Goal: Task Accomplishment & Management: Use online tool/utility

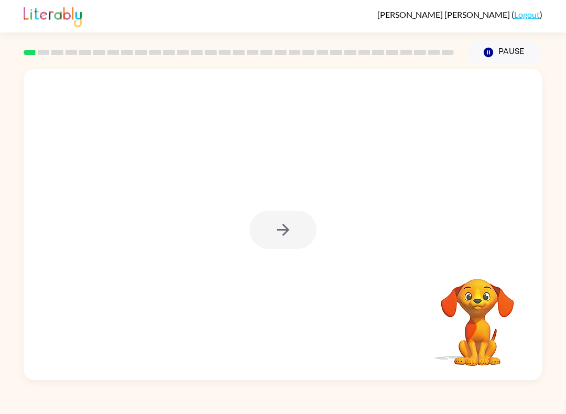
click at [291, 202] on div at bounding box center [283, 224] width 519 height 311
click at [285, 220] on div at bounding box center [283, 230] width 67 height 38
click at [267, 214] on div at bounding box center [283, 230] width 67 height 38
click at [279, 262] on div at bounding box center [283, 224] width 519 height 311
click at [305, 246] on button "button" at bounding box center [283, 230] width 67 height 38
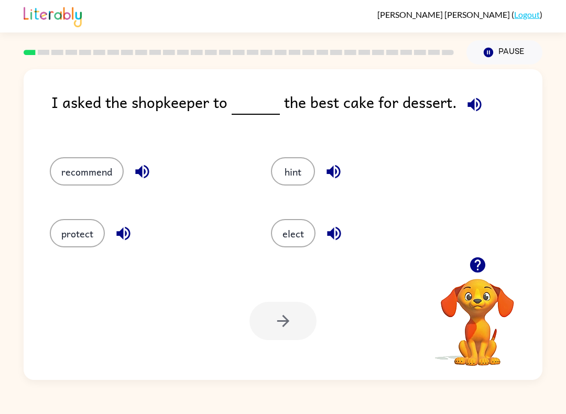
click at [286, 311] on div at bounding box center [283, 321] width 67 height 38
click at [292, 315] on div at bounding box center [283, 321] width 67 height 38
click at [293, 238] on button "elect" at bounding box center [293, 233] width 45 height 28
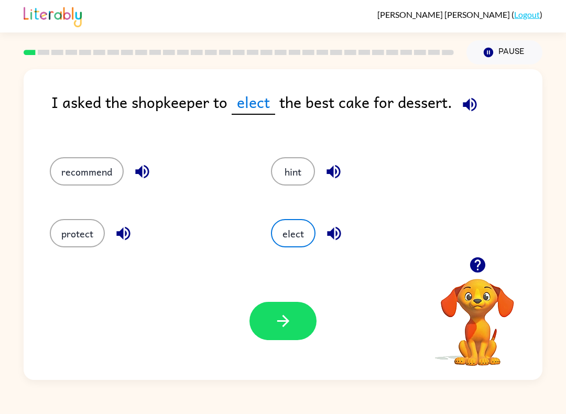
click at [288, 316] on icon "button" at bounding box center [283, 321] width 18 height 18
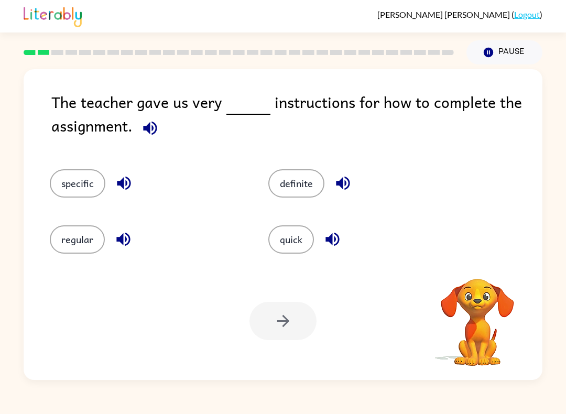
click at [308, 182] on button "definite" at bounding box center [296, 183] width 56 height 28
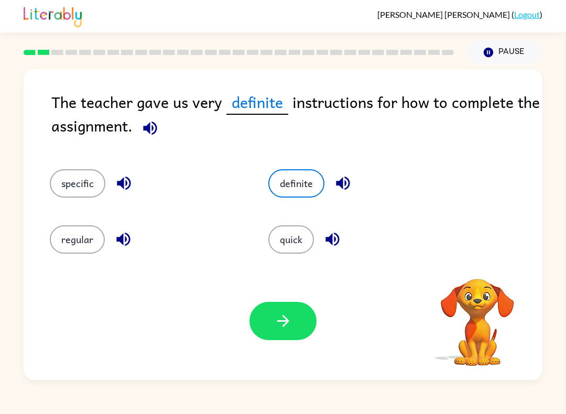
click at [289, 187] on button "definite" at bounding box center [296, 183] width 56 height 28
click at [305, 242] on button "quick" at bounding box center [291, 239] width 46 height 28
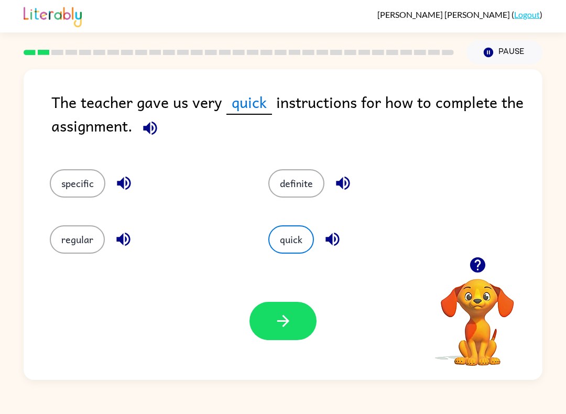
click at [143, 136] on icon "button" at bounding box center [150, 128] width 18 height 18
click at [119, 158] on div "specific" at bounding box center [139, 177] width 219 height 56
click at [83, 180] on button "specific" at bounding box center [78, 183] width 56 height 28
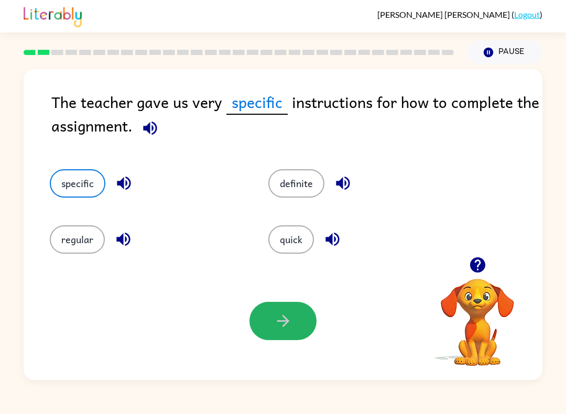
click at [286, 310] on button "button" at bounding box center [283, 321] width 67 height 38
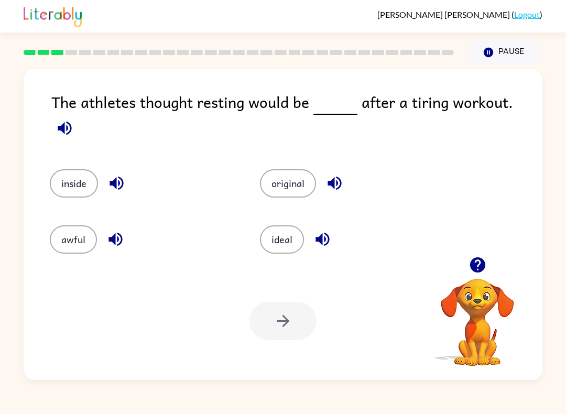
click at [78, 114] on span at bounding box center [64, 126] width 27 height 24
click at [71, 121] on icon "button" at bounding box center [65, 128] width 14 height 14
click at [74, 119] on icon "button" at bounding box center [65, 128] width 18 height 18
click at [255, 196] on div "original" at bounding box center [345, 177] width 210 height 56
click at [286, 307] on div at bounding box center [283, 321] width 67 height 38
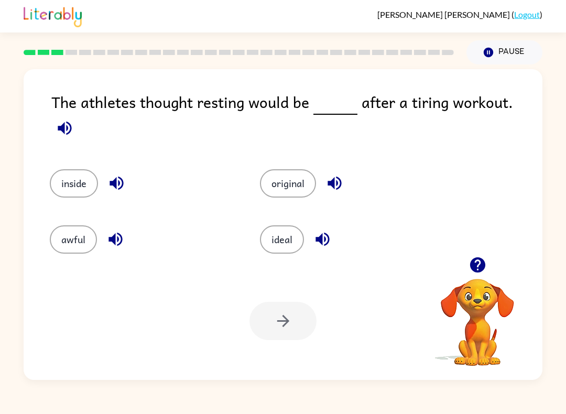
click at [279, 228] on button "ideal" at bounding box center [282, 239] width 44 height 28
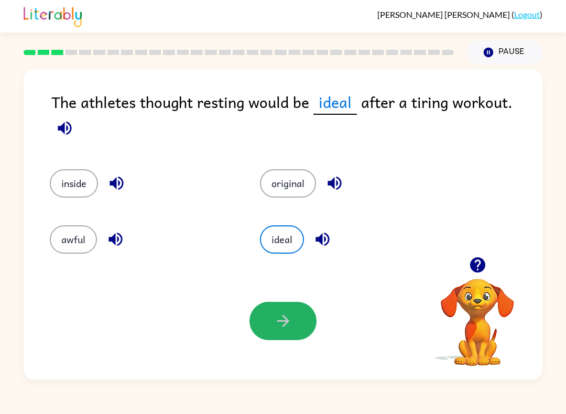
click at [273, 322] on button "button" at bounding box center [283, 321] width 67 height 38
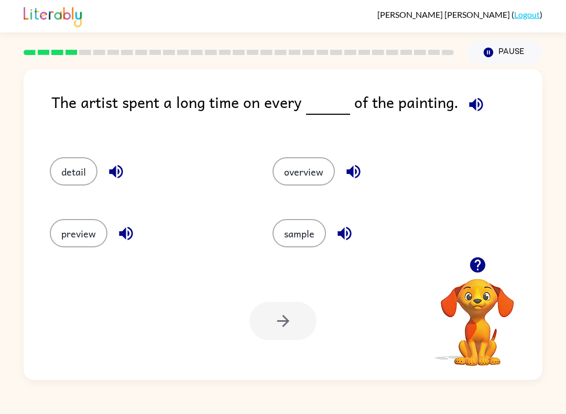
click at [63, 167] on button "detail" at bounding box center [74, 171] width 48 height 28
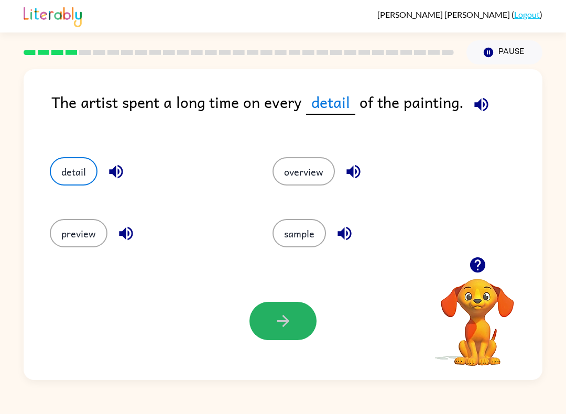
click at [266, 310] on button "button" at bounding box center [283, 321] width 67 height 38
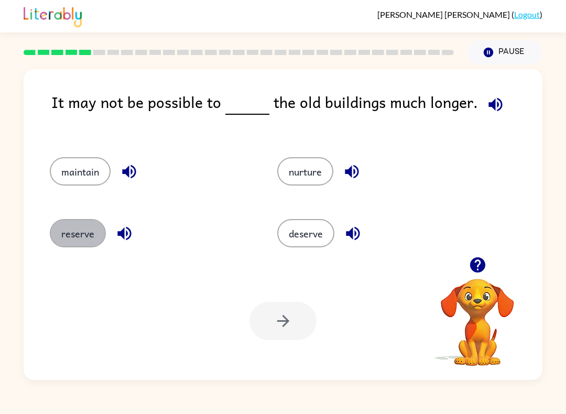
click at [84, 226] on button "reserve" at bounding box center [78, 233] width 56 height 28
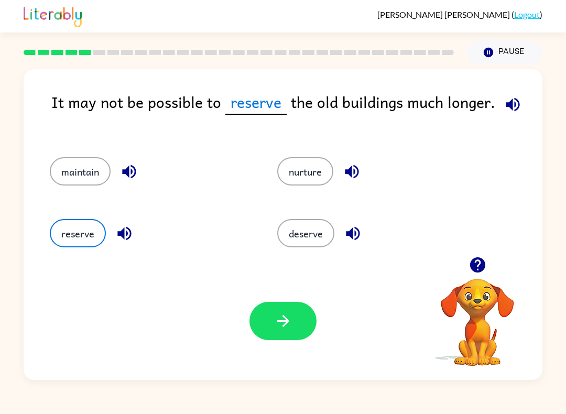
click at [284, 319] on icon "button" at bounding box center [283, 321] width 18 height 18
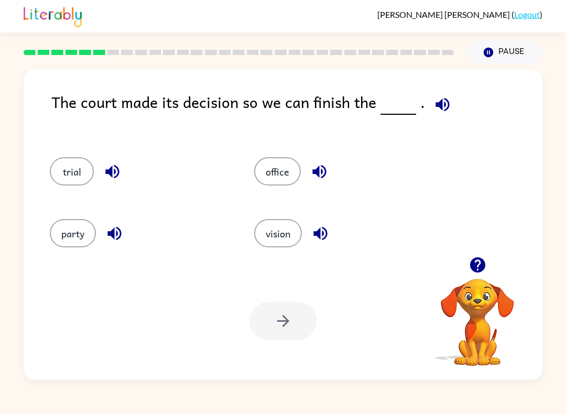
click at [422, 115] on div "The court made its decision so we can finish the ." at bounding box center [296, 113] width 491 height 46
click at [434, 108] on icon "button" at bounding box center [443, 104] width 18 height 18
click at [434, 103] on icon "button" at bounding box center [443, 104] width 18 height 18
click at [73, 165] on button "trial" at bounding box center [72, 171] width 44 height 28
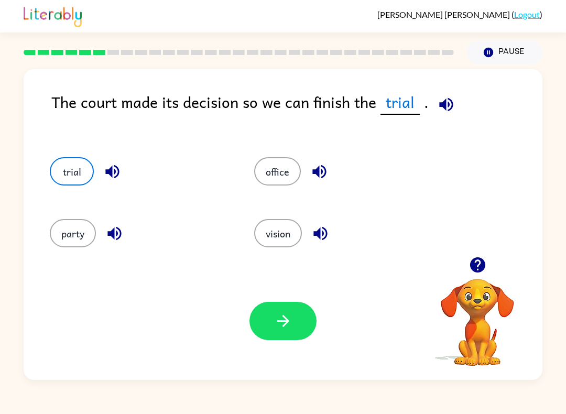
click at [274, 295] on div "Your browser must support playing .mp4 files to use Literably. Please try using…" at bounding box center [283, 321] width 519 height 118
click at [256, 338] on div at bounding box center [283, 321] width 67 height 38
click at [278, 322] on icon "button" at bounding box center [283, 321] width 12 height 12
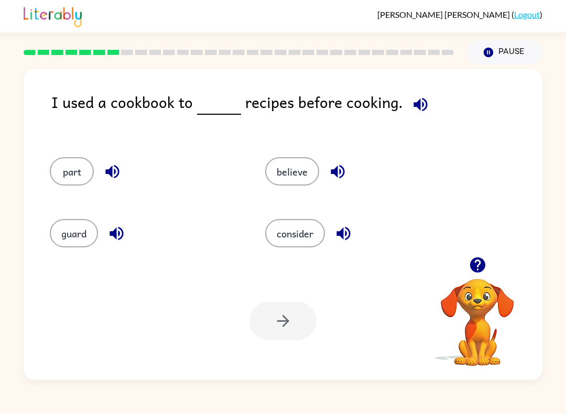
click at [340, 247] on button "button" at bounding box center [343, 233] width 27 height 27
click at [296, 238] on button "consider" at bounding box center [295, 233] width 60 height 28
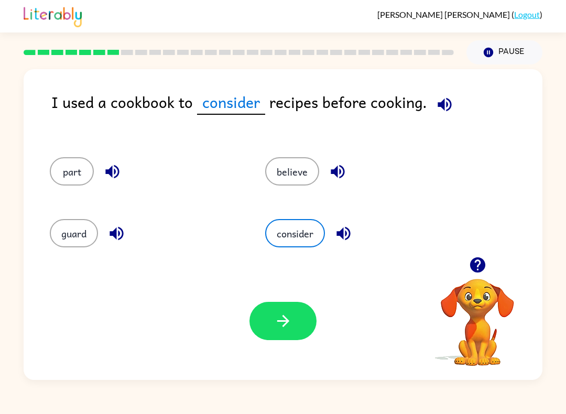
click at [270, 316] on button "button" at bounding box center [283, 321] width 67 height 38
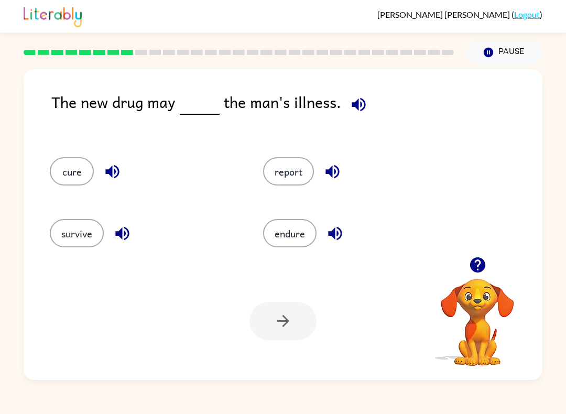
click at [72, 168] on button "cure" at bounding box center [72, 171] width 44 height 28
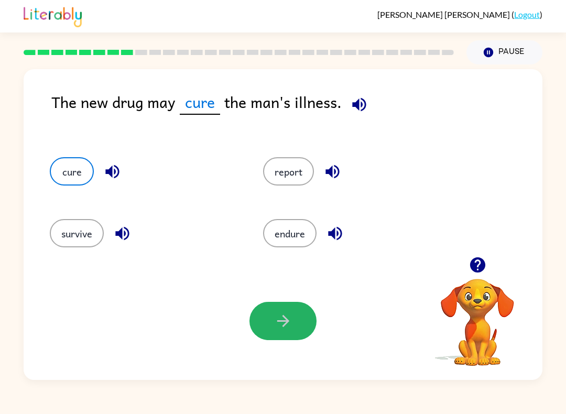
click at [285, 324] on icon "button" at bounding box center [283, 321] width 18 height 18
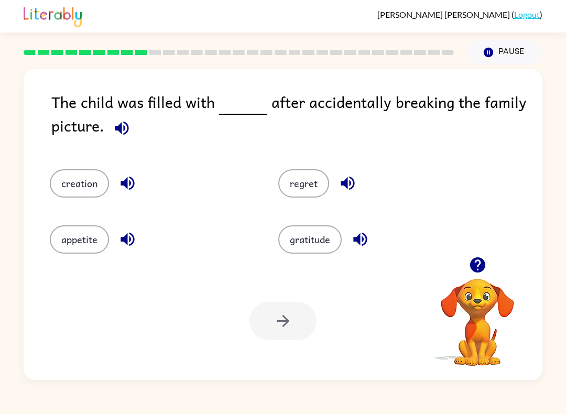
click at [316, 179] on button "regret" at bounding box center [303, 183] width 51 height 28
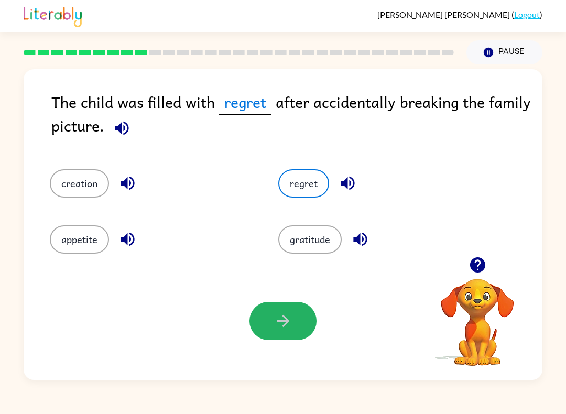
click at [272, 325] on button "button" at bounding box center [283, 321] width 67 height 38
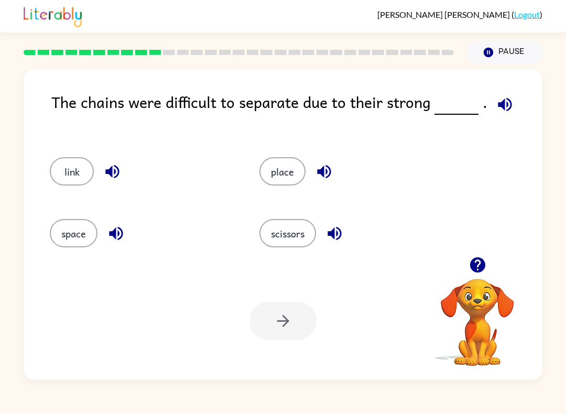
click at [61, 165] on button "link" at bounding box center [72, 171] width 44 height 28
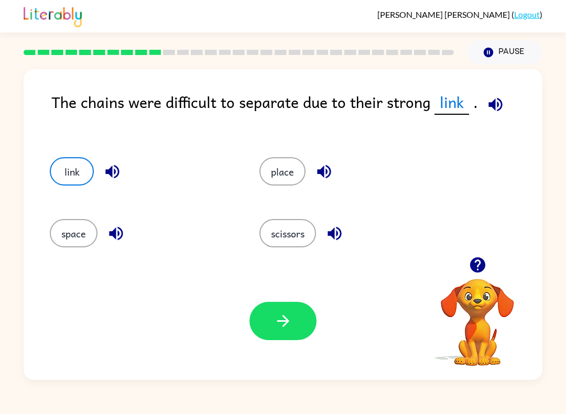
click at [280, 318] on icon "button" at bounding box center [283, 321] width 18 height 18
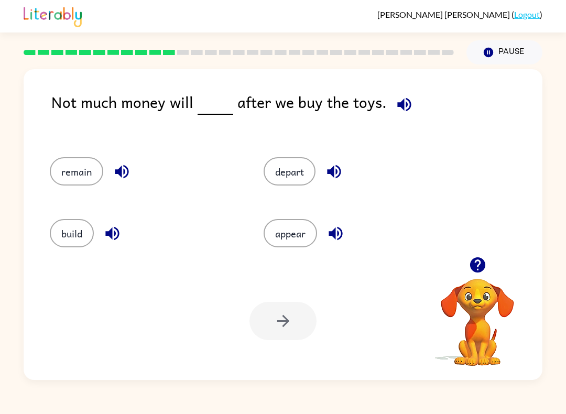
click at [63, 174] on button "remain" at bounding box center [76, 171] width 53 height 28
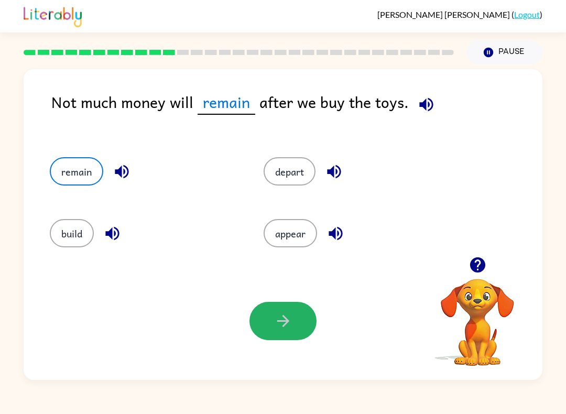
click at [265, 337] on button "button" at bounding box center [283, 321] width 67 height 38
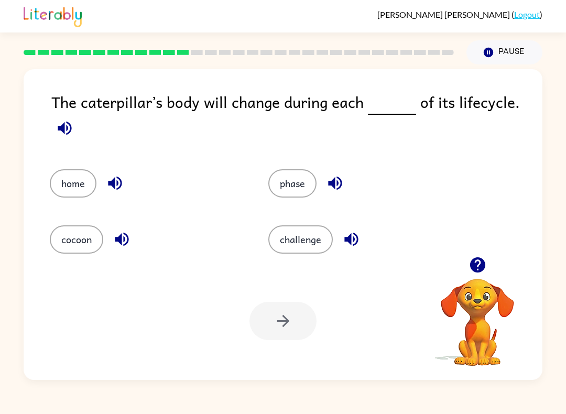
click at [316, 176] on div "phase" at bounding box center [365, 183] width 195 height 28
click at [291, 179] on button "phase" at bounding box center [292, 183] width 48 height 28
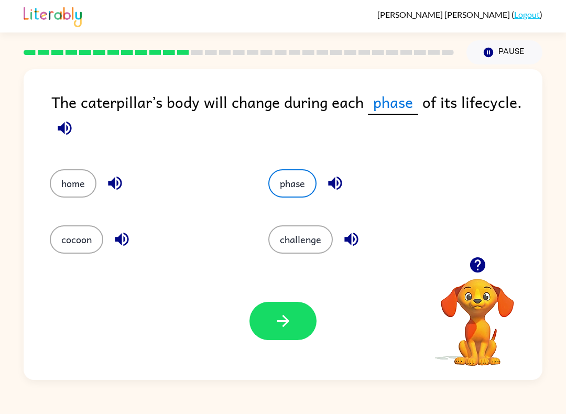
click at [295, 327] on button "button" at bounding box center [283, 321] width 67 height 38
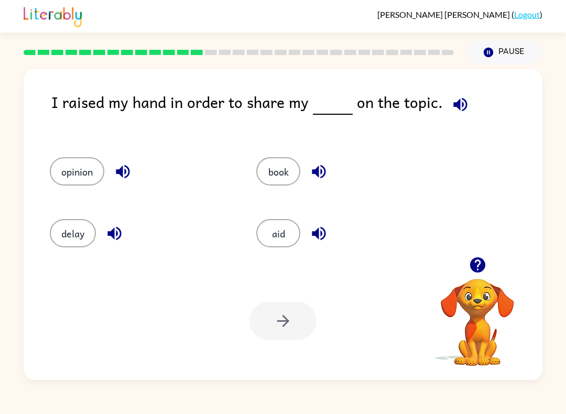
click at [73, 181] on button "opinion" at bounding box center [77, 171] width 55 height 28
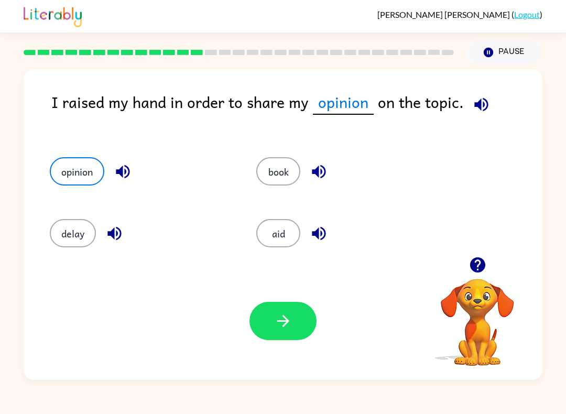
click at [283, 340] on button "button" at bounding box center [283, 321] width 67 height 38
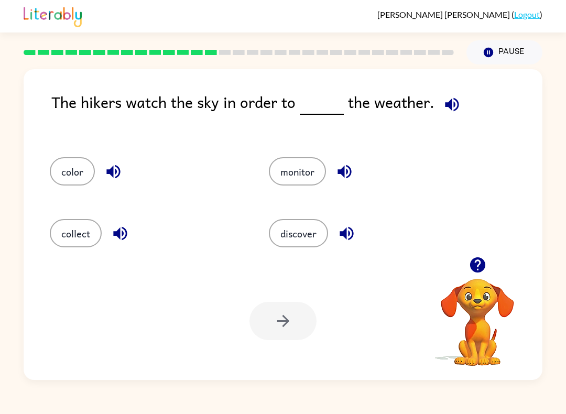
click at [299, 165] on button "monitor" at bounding box center [297, 171] width 57 height 28
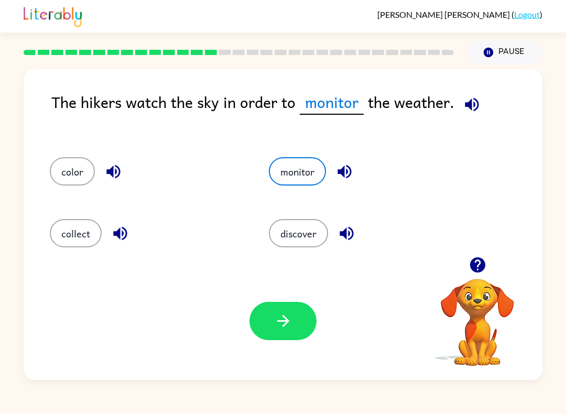
click at [287, 318] on icon "button" at bounding box center [283, 321] width 18 height 18
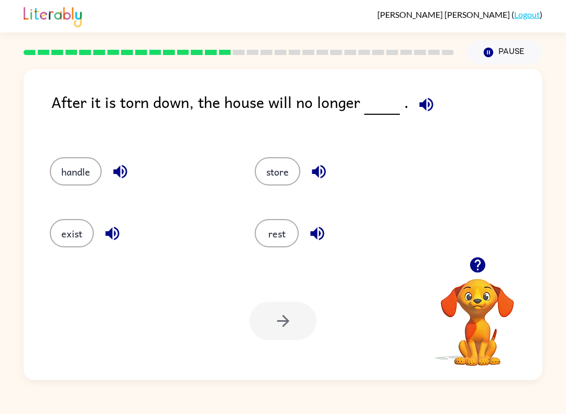
click at [64, 233] on button "exist" at bounding box center [72, 233] width 44 height 28
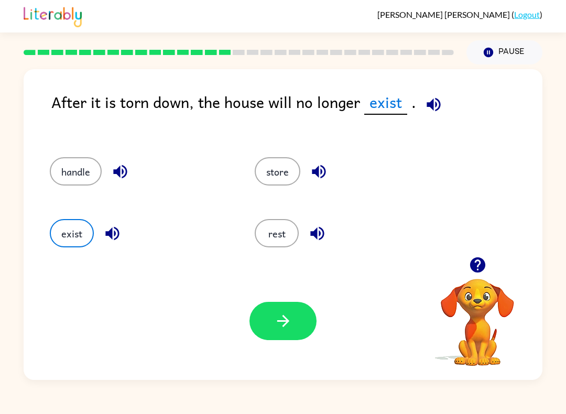
click at [289, 311] on button "button" at bounding box center [283, 321] width 67 height 38
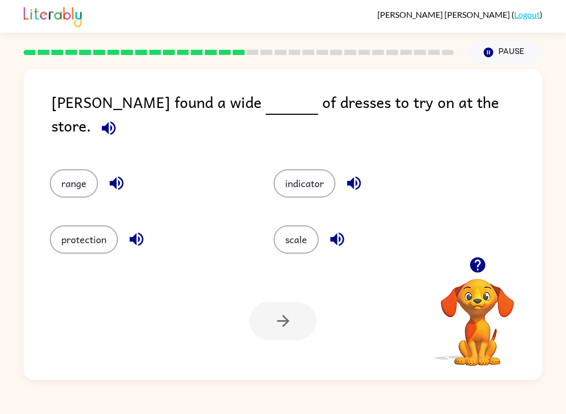
click at [60, 169] on button "range" at bounding box center [74, 183] width 48 height 28
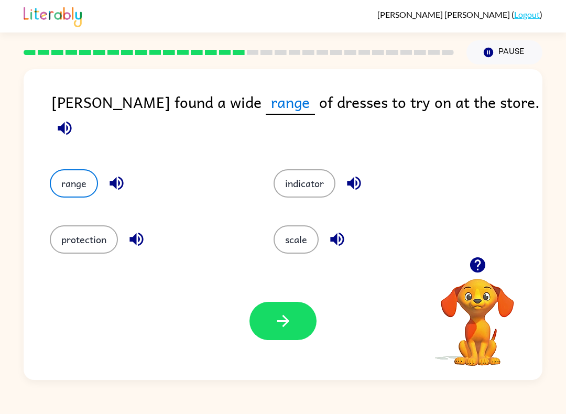
click at [272, 316] on button "button" at bounding box center [283, 321] width 67 height 38
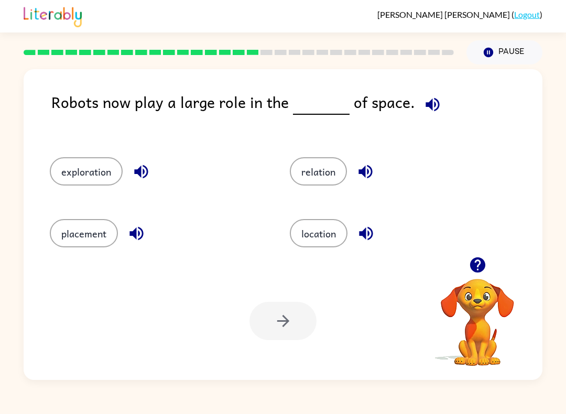
click at [488, 256] on div at bounding box center [477, 265] width 105 height 27
click at [458, 300] on video "Your browser must support playing .mp4 files to use Literably. Please try using…" at bounding box center [477, 315] width 105 height 105
click at [487, 264] on icon "button" at bounding box center [478, 265] width 18 height 18
click at [431, 98] on icon "button" at bounding box center [433, 104] width 18 height 18
click at [100, 159] on button "exploration" at bounding box center [86, 171] width 73 height 28
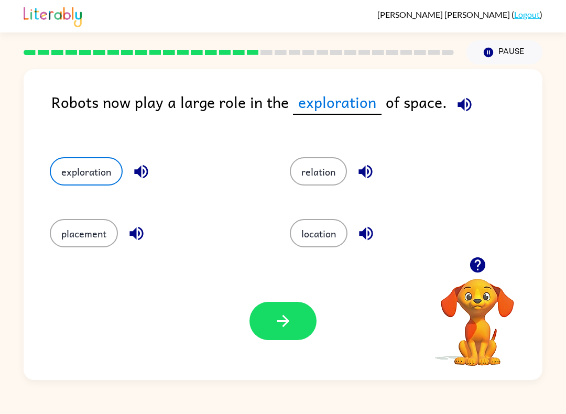
click at [287, 338] on button "button" at bounding box center [283, 321] width 67 height 38
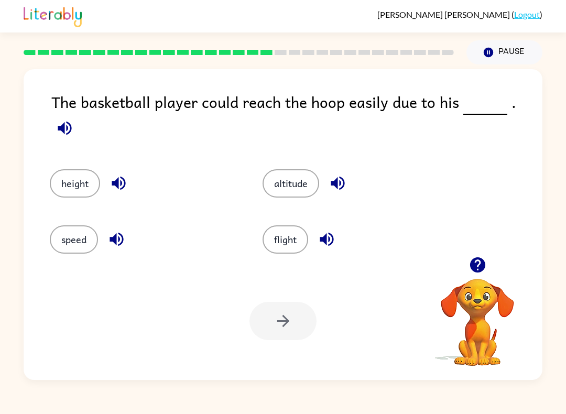
click at [293, 149] on div "altitude" at bounding box center [349, 177] width 213 height 56
click at [317, 180] on button "altitude" at bounding box center [291, 183] width 57 height 28
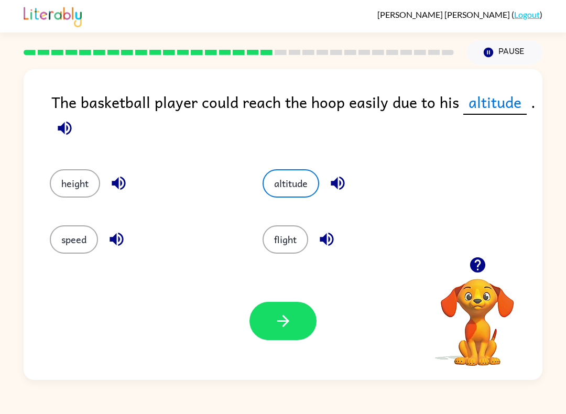
click at [316, 174] on button "altitude" at bounding box center [291, 183] width 57 height 28
click at [73, 189] on button "height" at bounding box center [75, 183] width 50 height 28
click at [302, 340] on button "button" at bounding box center [283, 321] width 67 height 38
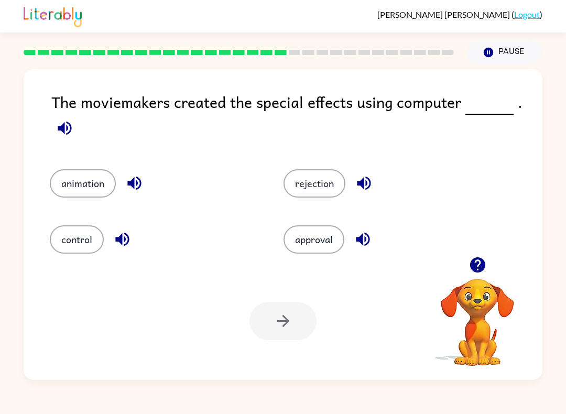
click at [70, 193] on button "animation" at bounding box center [83, 183] width 66 height 28
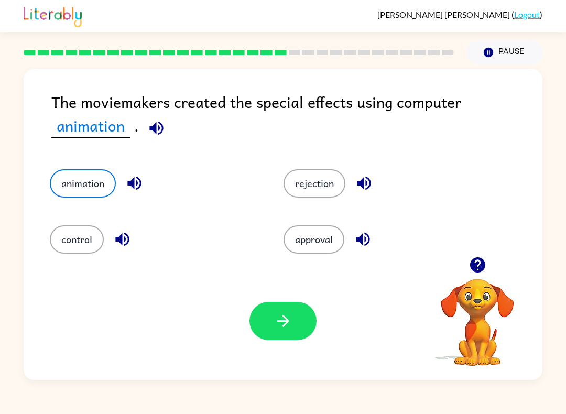
click at [280, 338] on button "button" at bounding box center [283, 321] width 67 height 38
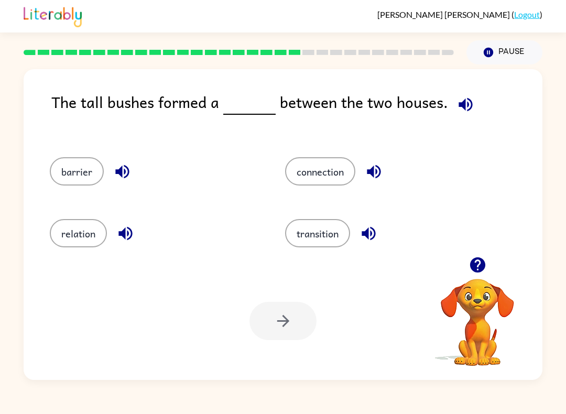
click at [84, 174] on button "barrier" at bounding box center [77, 171] width 54 height 28
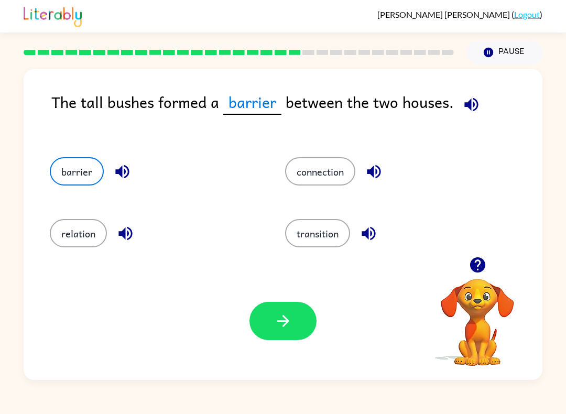
click at [266, 320] on button "button" at bounding box center [283, 321] width 67 height 38
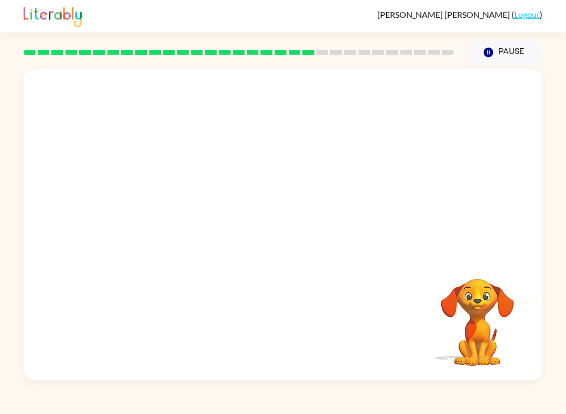
click at [170, 223] on video "Your browser must support playing .mp4 files to use Literably. Please try using…" at bounding box center [283, 163] width 519 height 188
click at [186, 213] on video "Your browser must support playing .mp4 files to use Literably. Please try using…" at bounding box center [283, 163] width 519 height 188
click at [186, 212] on video "Your browser must support playing .mp4 files to use Literably. Please try using…" at bounding box center [283, 163] width 519 height 188
click at [189, 225] on video "Your browser must support playing .mp4 files to use Literably. Please try using…" at bounding box center [283, 163] width 519 height 188
click at [291, 233] on div at bounding box center [283, 230] width 67 height 38
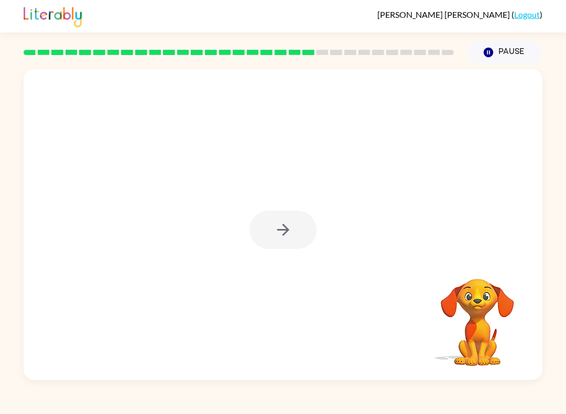
click at [276, 245] on div at bounding box center [283, 230] width 67 height 38
click at [271, 235] on div at bounding box center [283, 230] width 67 height 38
click at [292, 250] on div at bounding box center [283, 224] width 519 height 311
click at [296, 224] on button "button" at bounding box center [283, 230] width 67 height 38
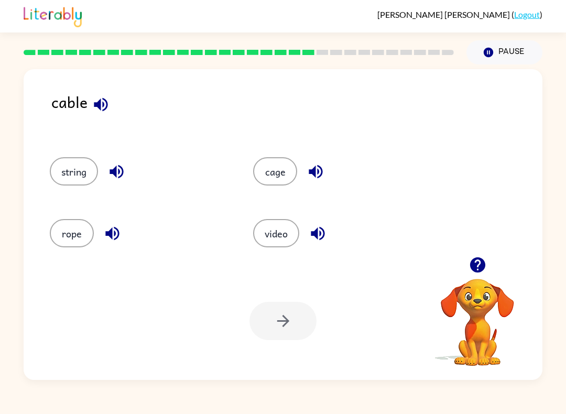
click at [83, 243] on button "rope" at bounding box center [72, 233] width 44 height 28
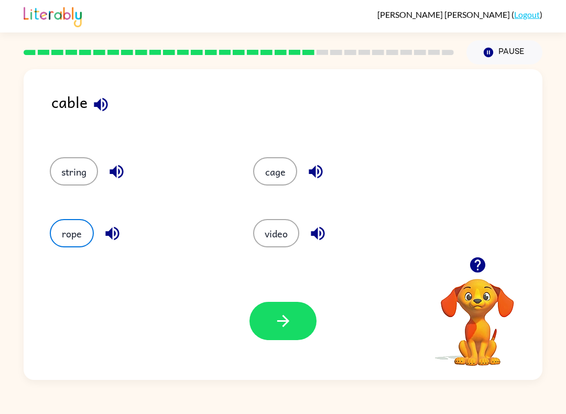
click at [61, 228] on button "rope" at bounding box center [72, 233] width 44 height 28
click at [282, 309] on button "button" at bounding box center [283, 321] width 67 height 38
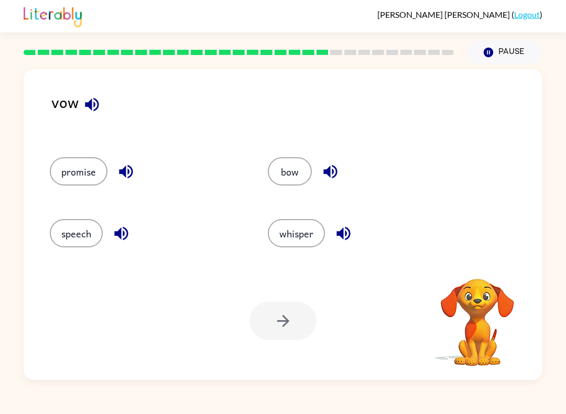
click at [93, 103] on icon "button" at bounding box center [92, 105] width 14 height 14
click at [98, 114] on icon "button" at bounding box center [92, 104] width 18 height 18
click at [102, 117] on div "vow" at bounding box center [296, 113] width 491 height 46
click at [89, 109] on icon "button" at bounding box center [92, 105] width 14 height 14
click at [318, 156] on div "bow" at bounding box center [357, 168] width 218 height 62
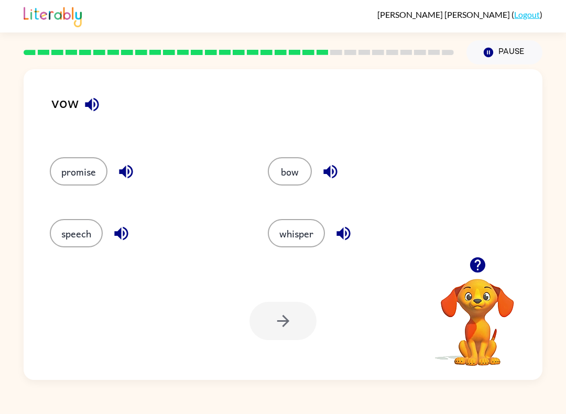
click at [276, 164] on button "bow" at bounding box center [290, 171] width 44 height 28
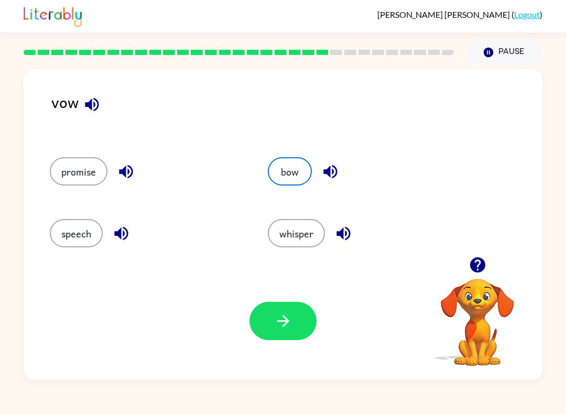
click at [276, 305] on button "button" at bounding box center [283, 321] width 67 height 38
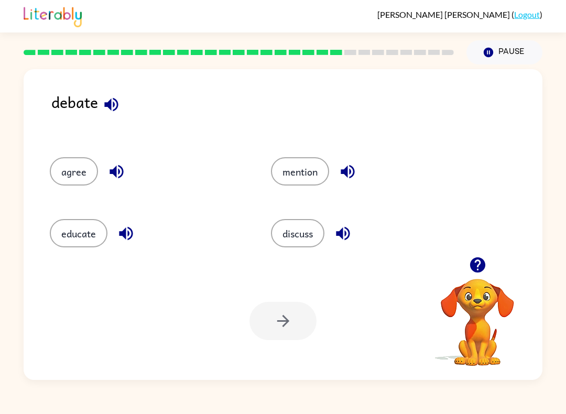
click at [286, 231] on button "discuss" at bounding box center [297, 233] width 53 height 28
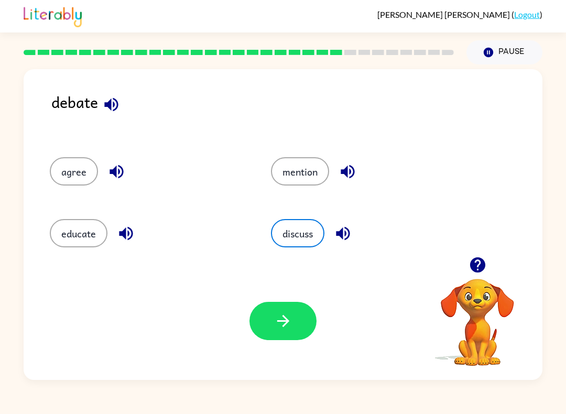
click at [280, 318] on icon "button" at bounding box center [283, 321] width 18 height 18
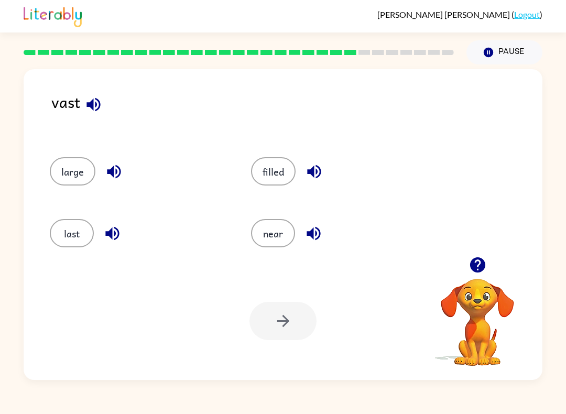
click at [57, 175] on button "large" at bounding box center [73, 171] width 46 height 28
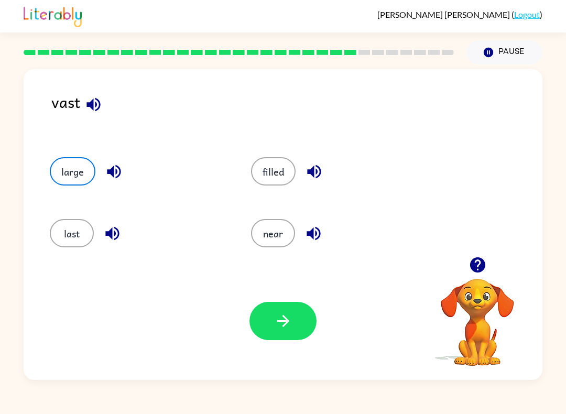
click at [65, 227] on button "last" at bounding box center [72, 233] width 44 height 28
click at [273, 316] on button "button" at bounding box center [283, 321] width 67 height 38
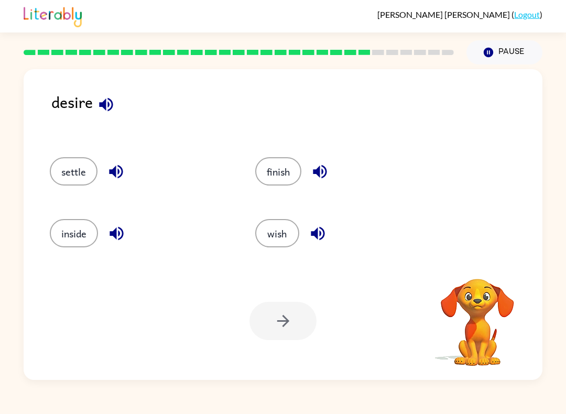
click at [105, 115] on button "button" at bounding box center [106, 104] width 27 height 27
click at [102, 109] on icon "button" at bounding box center [106, 104] width 18 height 18
click at [103, 106] on icon "button" at bounding box center [106, 105] width 14 height 14
click at [104, 84] on div "desire settle finish inside wish Your browser must support playing .mp4 files t…" at bounding box center [283, 224] width 519 height 311
click at [110, 105] on icon "button" at bounding box center [106, 104] width 18 height 18
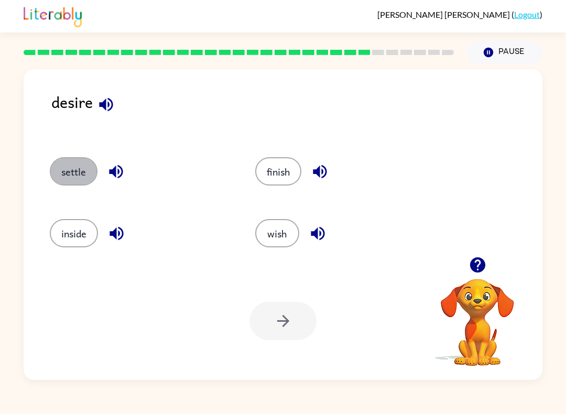
click at [80, 184] on button "settle" at bounding box center [74, 171] width 48 height 28
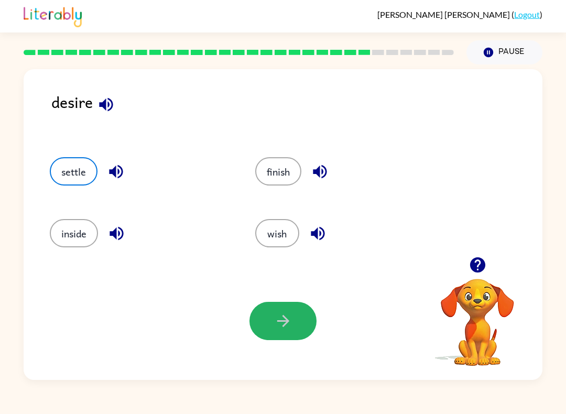
click at [294, 321] on button "button" at bounding box center [283, 321] width 67 height 38
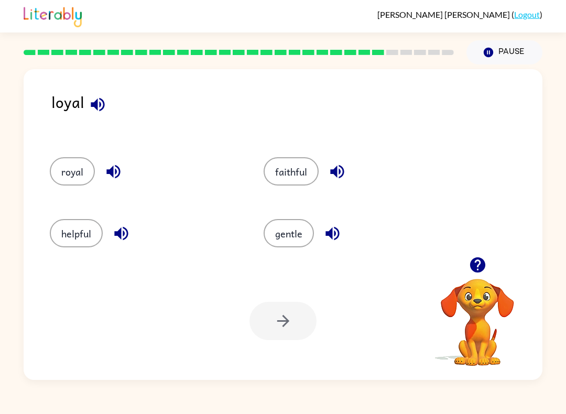
click at [83, 171] on button "royal" at bounding box center [72, 171] width 45 height 28
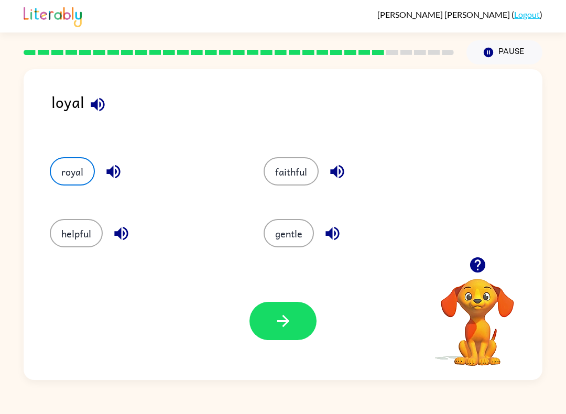
click at [290, 162] on button "faithful" at bounding box center [291, 171] width 55 height 28
click at [281, 312] on button "button" at bounding box center [283, 321] width 67 height 38
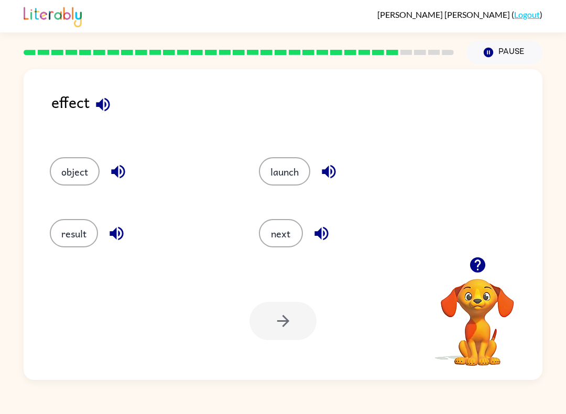
click at [295, 170] on button "launch" at bounding box center [284, 171] width 51 height 28
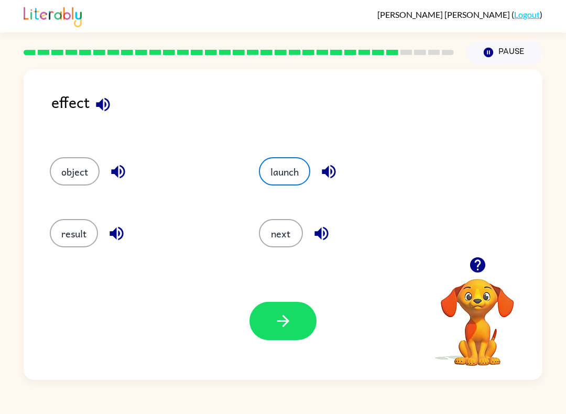
click at [299, 324] on button "button" at bounding box center [283, 321] width 67 height 38
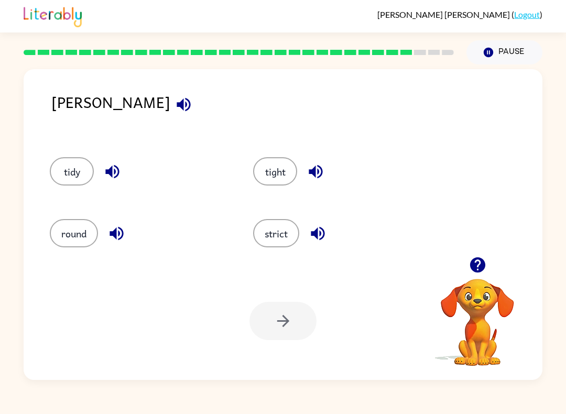
click at [79, 170] on button "tidy" at bounding box center [72, 171] width 44 height 28
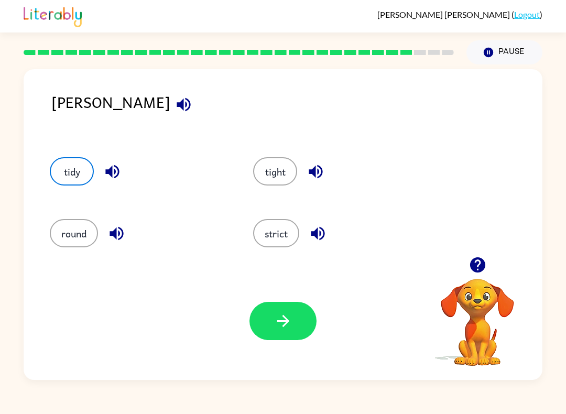
click at [292, 160] on button "tight" at bounding box center [275, 171] width 44 height 28
click at [77, 166] on button "tidy" at bounding box center [72, 171] width 44 height 28
click at [297, 212] on div "strict" at bounding box center [334, 230] width 203 height 62
click at [283, 231] on button "strict" at bounding box center [276, 233] width 46 height 28
click at [279, 324] on icon "button" at bounding box center [283, 321] width 18 height 18
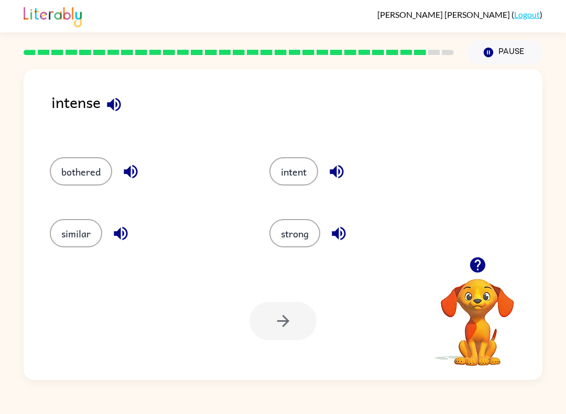
click at [303, 164] on button "intent" at bounding box center [294, 171] width 49 height 28
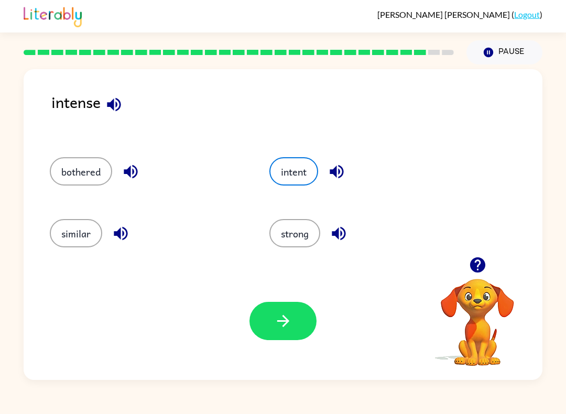
click at [288, 328] on icon "button" at bounding box center [283, 321] width 18 height 18
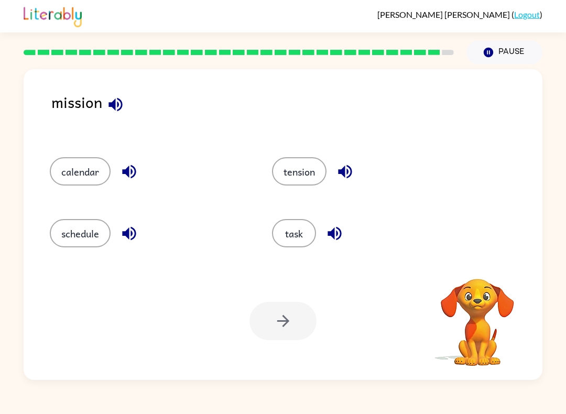
click at [561, 248] on div "mission calendar tension schedule task Your browser must support playing .mp4 f…" at bounding box center [283, 222] width 566 height 316
